Goal: Transaction & Acquisition: Purchase product/service

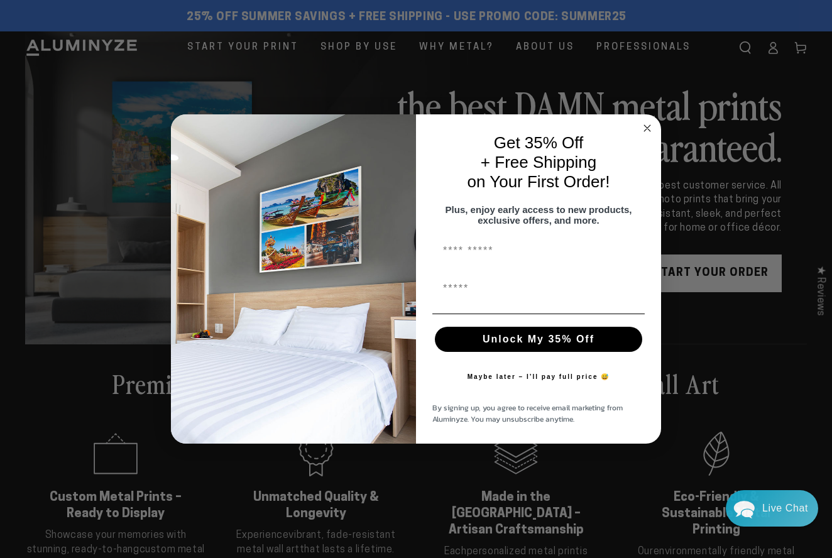
click at [644, 122] on circle "Close dialog" at bounding box center [647, 128] width 14 height 14
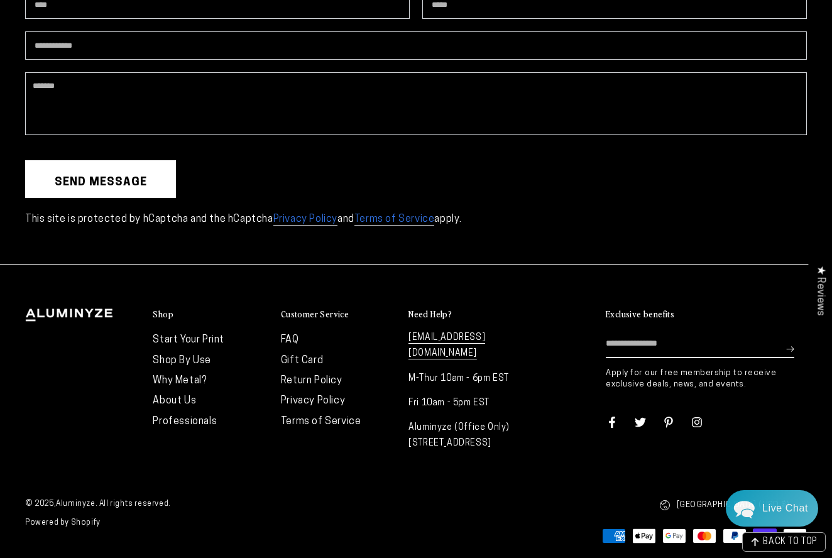
scroll to position [3328, 0]
click at [291, 335] on link "FAQ" at bounding box center [290, 340] width 18 height 10
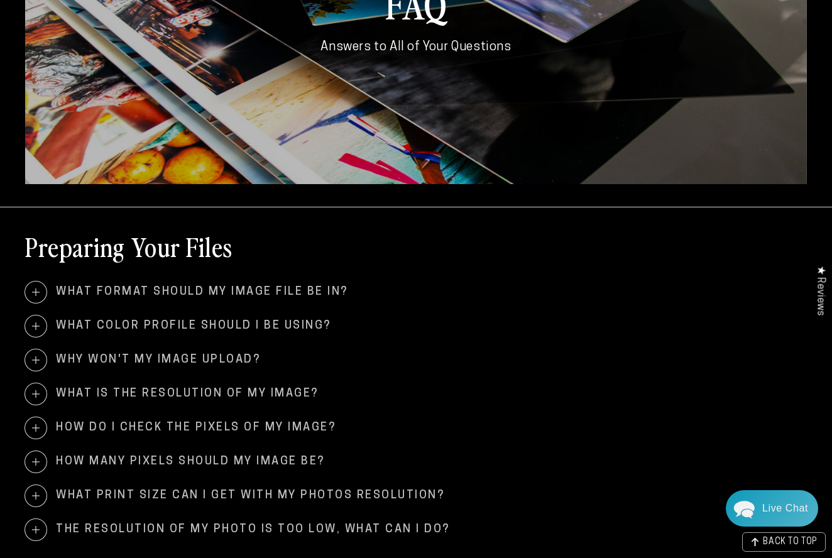
scroll to position [219, 0]
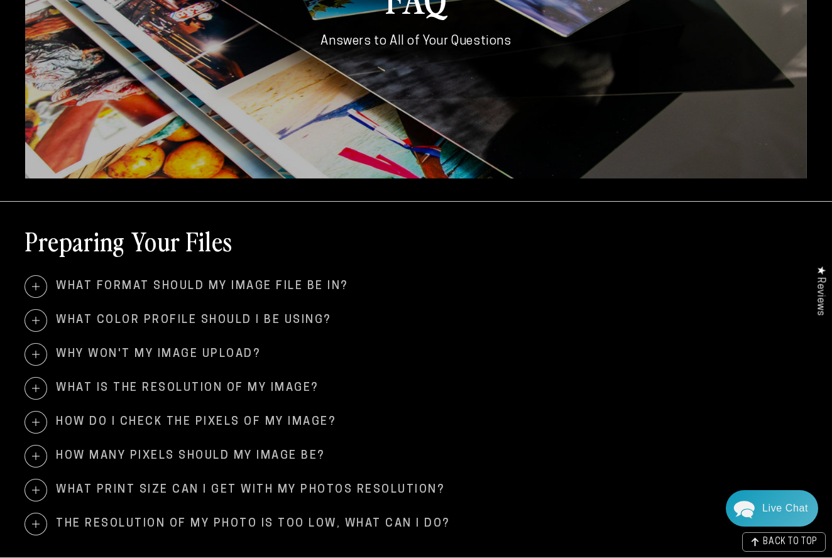
click at [290, 286] on span "What format should my image file be in?" at bounding box center [415, 286] width 781 height 21
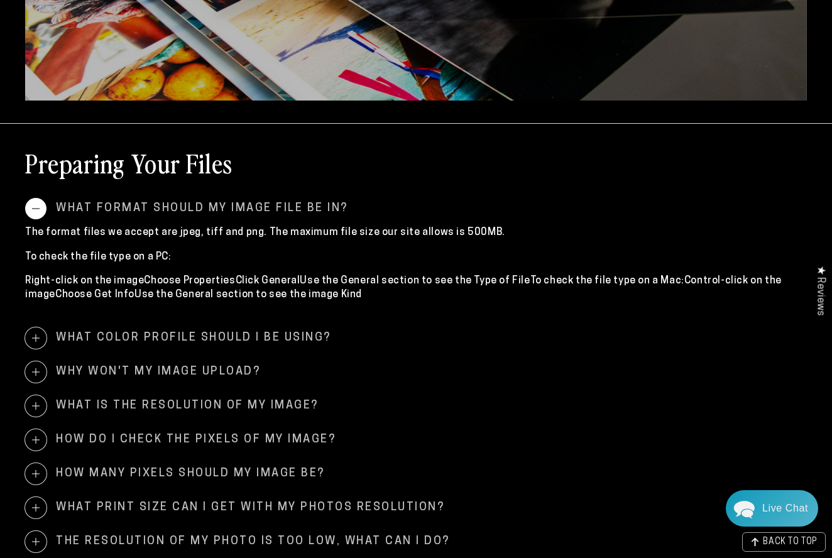
scroll to position [298, 0]
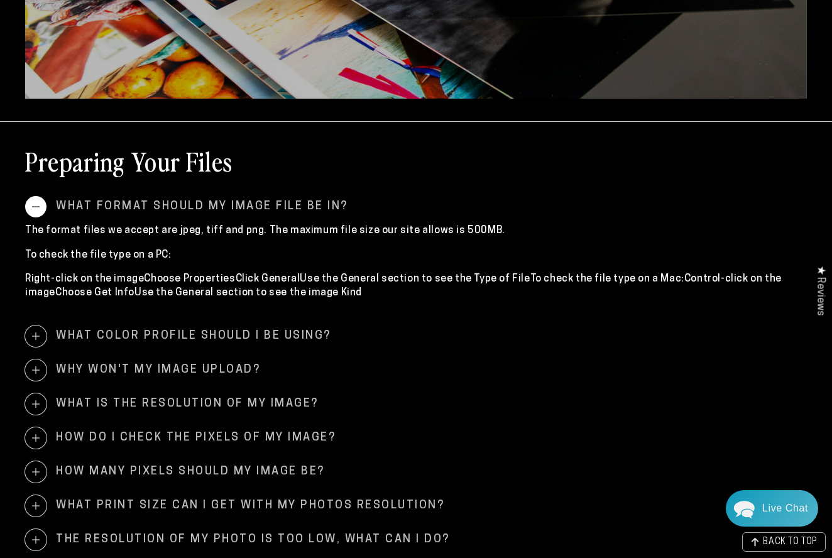
drag, startPoint x: 248, startPoint y: 398, endPoint x: 256, endPoint y: 398, distance: 8.2
click at [248, 398] on span "What is the resolution of my image?" at bounding box center [415, 403] width 781 height 21
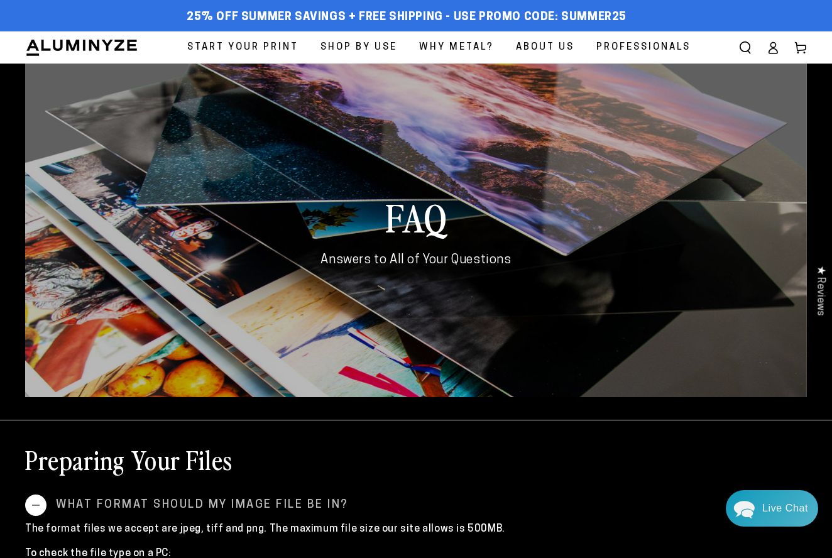
scroll to position [0, 0]
click at [253, 45] on span "Start Your Print" at bounding box center [242, 47] width 111 height 17
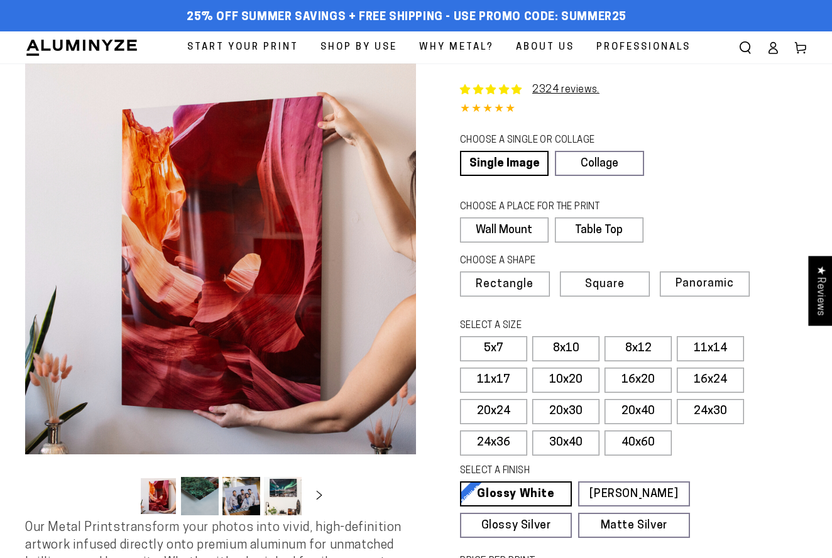
select select "**********"
click at [567, 411] on label "20x30" at bounding box center [565, 411] width 67 height 25
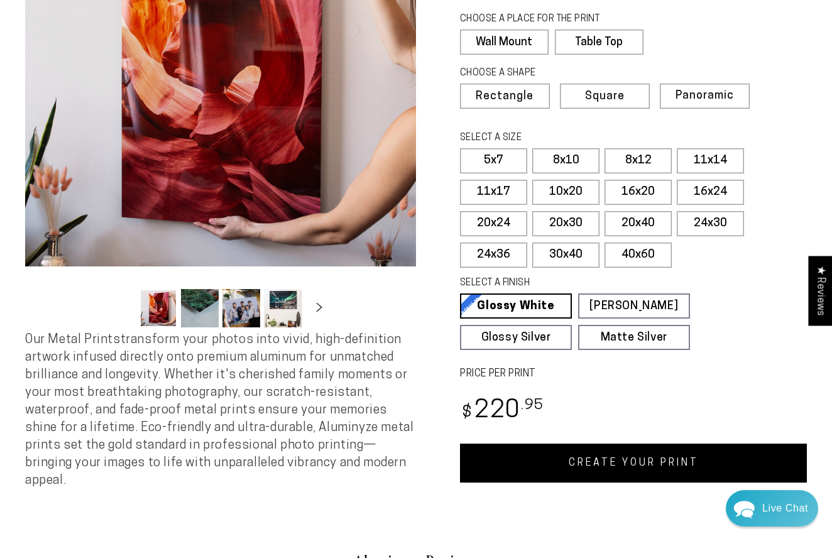
scroll to position [192, 0]
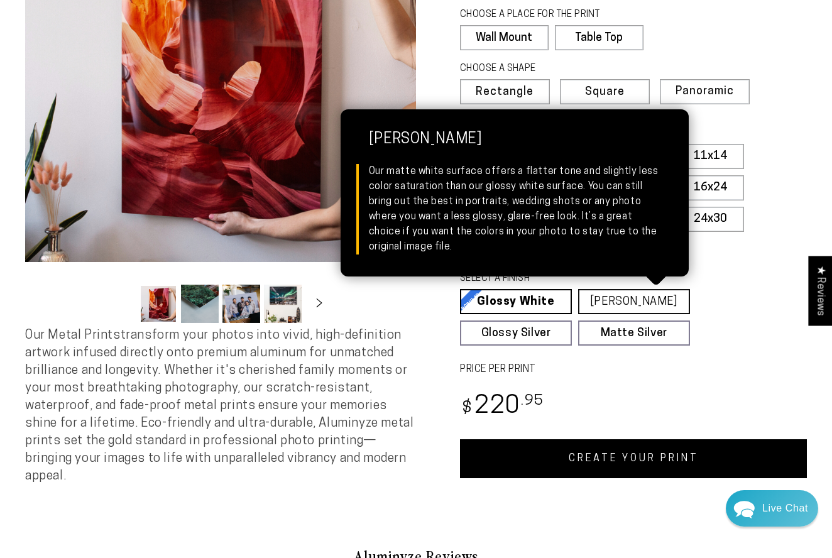
click at [624, 305] on link "Matte White Matte White Our matte white surface offers a flatter tone and sligh…" at bounding box center [634, 301] width 112 height 25
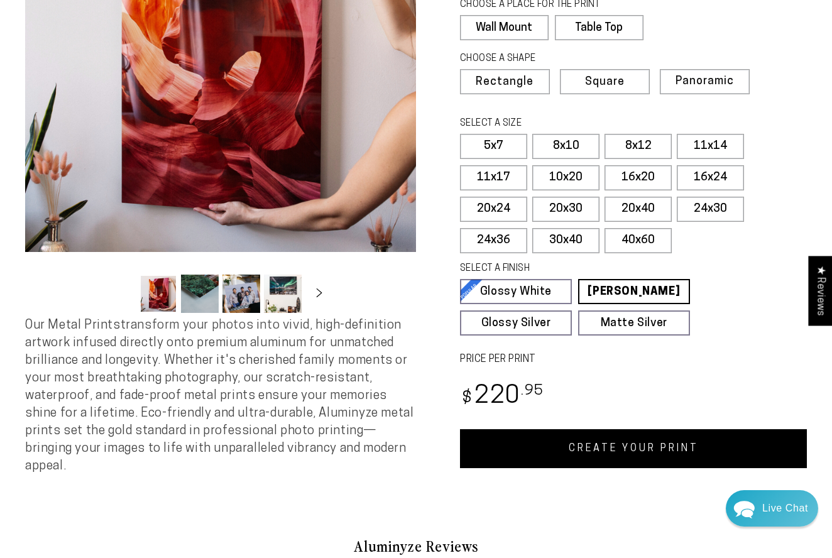
scroll to position [204, 0]
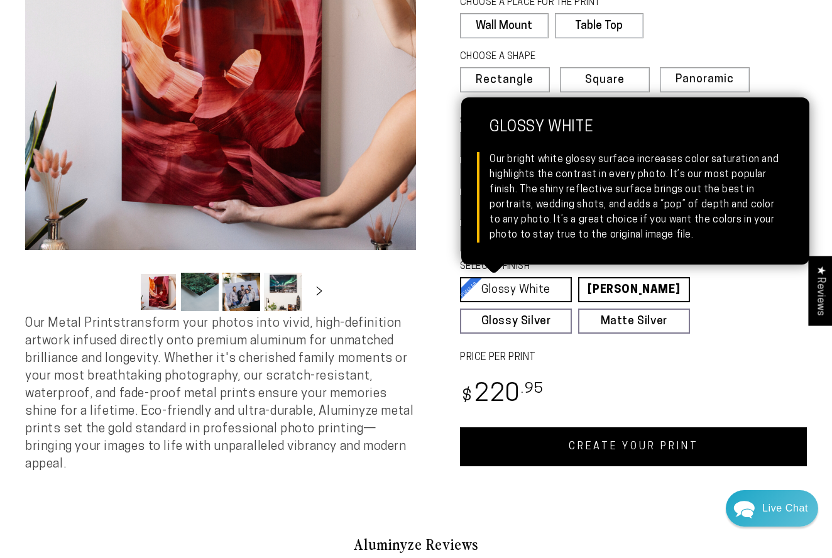
click at [504, 286] on link "Glossy White Glossy White Our bright white glossy surface increases color satur…" at bounding box center [516, 289] width 112 height 25
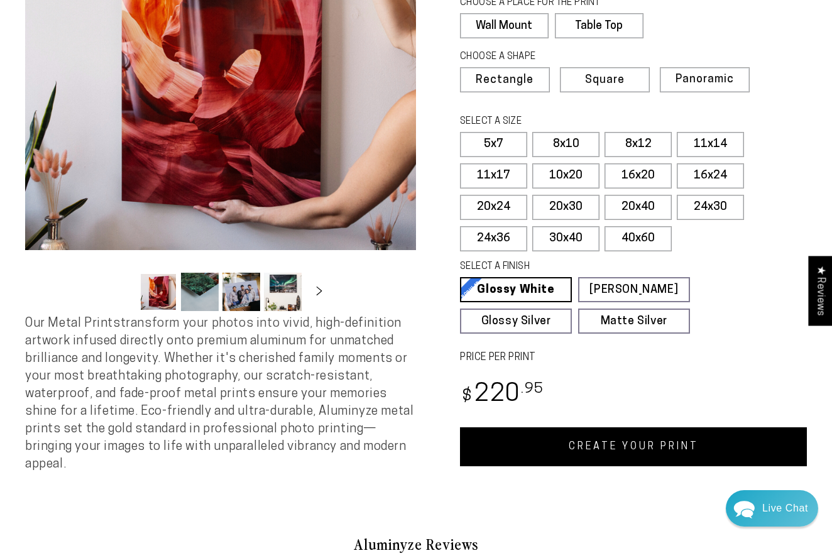
click at [614, 439] on link "CREATE YOUR PRINT" at bounding box center [633, 446] width 347 height 39
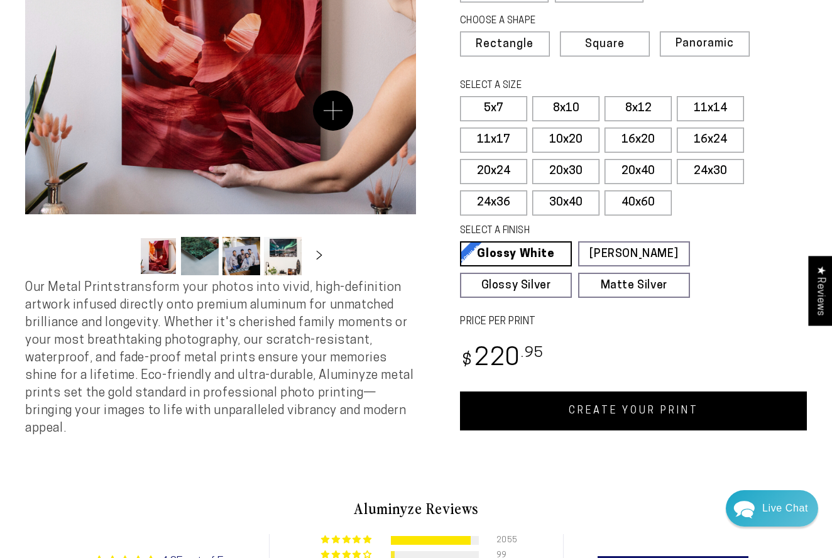
scroll to position [242, 0]
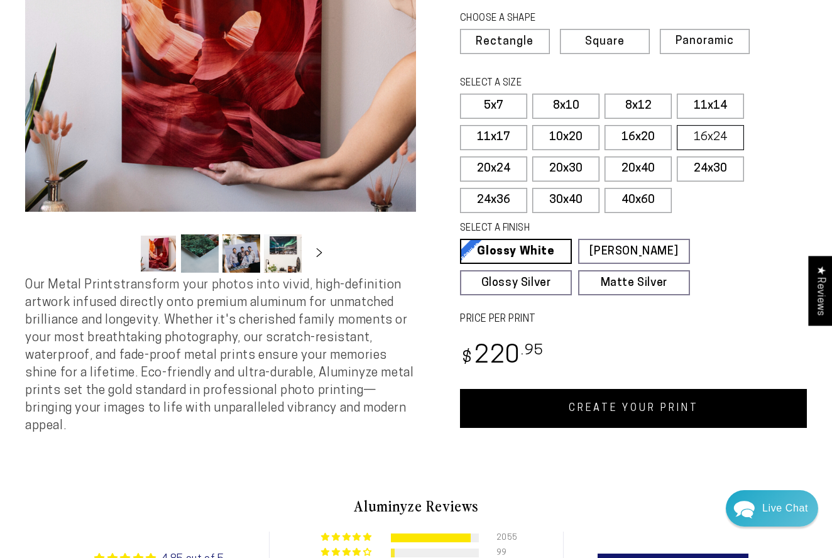
click at [704, 136] on label "16x24" at bounding box center [709, 137] width 67 height 25
click at [570, 170] on label "20x30" at bounding box center [565, 168] width 67 height 25
